Goal: Ask a question

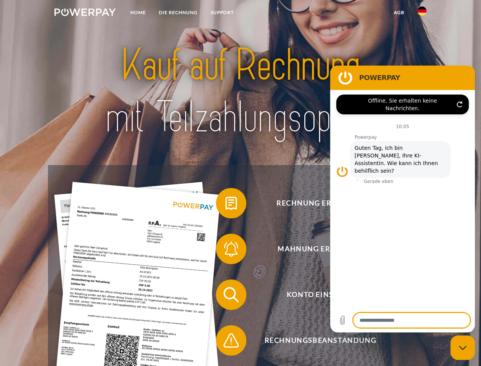
click at [85, 13] on img at bounding box center [84, 12] width 61 height 8
click at [422, 13] on img at bounding box center [422, 10] width 9 height 9
click at [399, 13] on link "agb" at bounding box center [400, 13] width 24 height 14
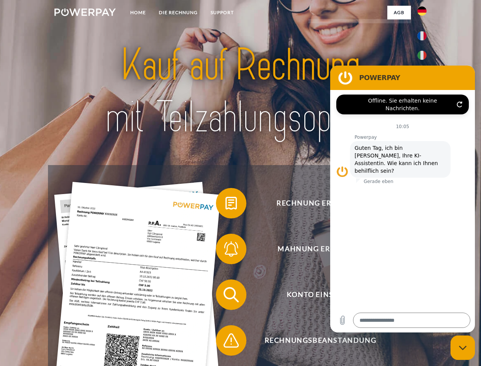
click at [226, 205] on span at bounding box center [220, 203] width 38 height 38
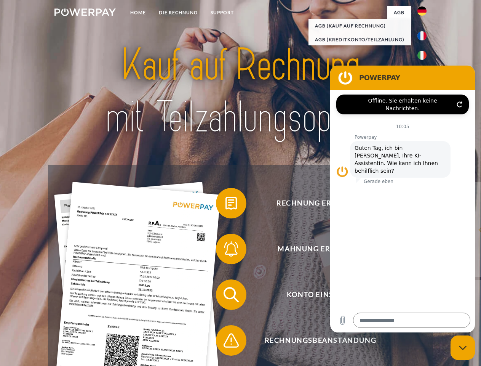
click at [226, 250] on div "Rechnung erhalten? Mahnung erhalten? Konto einsehen" at bounding box center [240, 317] width 385 height 305
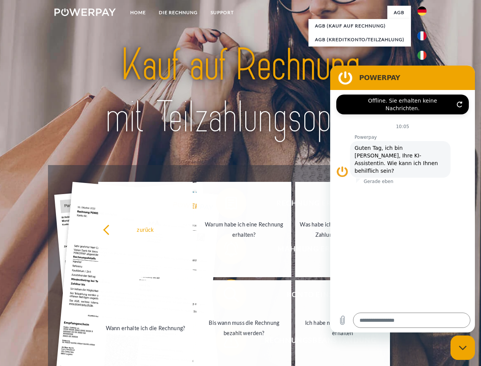
click at [226, 296] on link "Bis wann muss die Rechnung bezahlt werden?" at bounding box center [244, 327] width 95 height 95
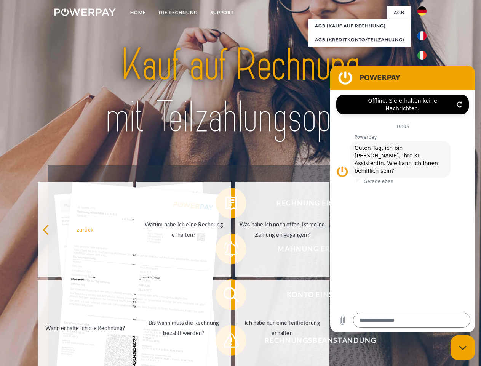
click at [226, 342] on span at bounding box center [220, 340] width 38 height 38
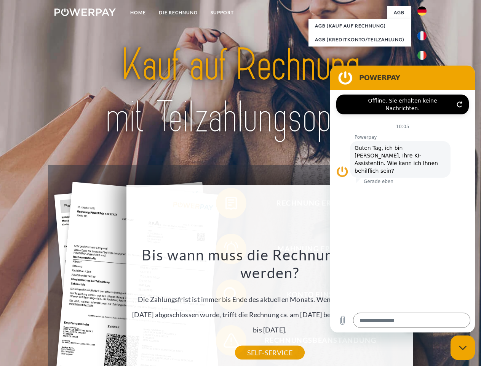
click at [463, 348] on icon "Messaging-Fenster schließen" at bounding box center [463, 347] width 8 height 5
type textarea "*"
